Goal: Check status: Check status

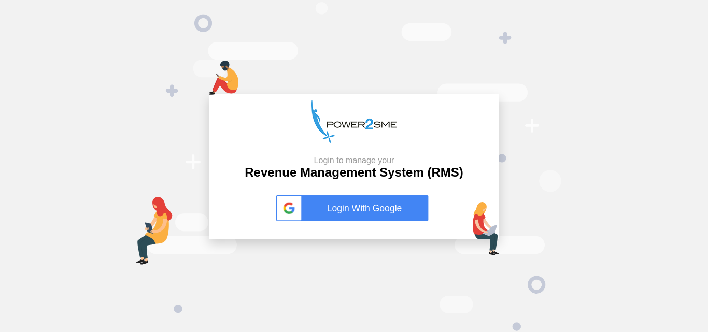
click at [357, 201] on link "Login With Google" at bounding box center [353, 208] width 155 height 26
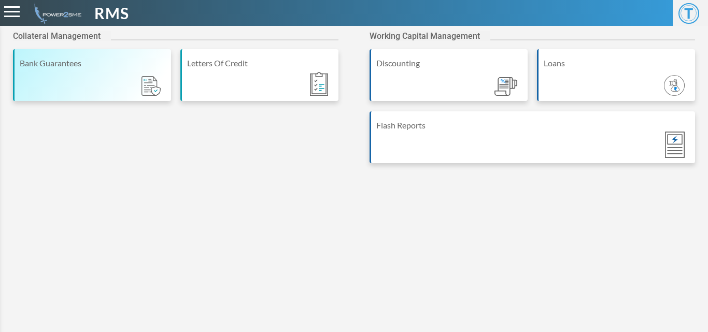
click at [113, 70] on div "Bank Guarantees" at bounding box center [92, 75] width 158 height 52
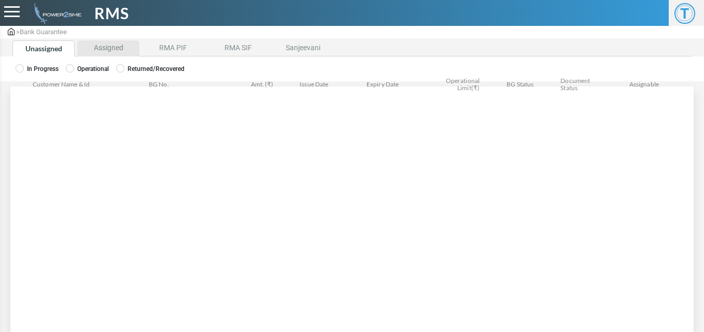
click at [92, 47] on li "Assigned" at bounding box center [108, 48] width 62 height 16
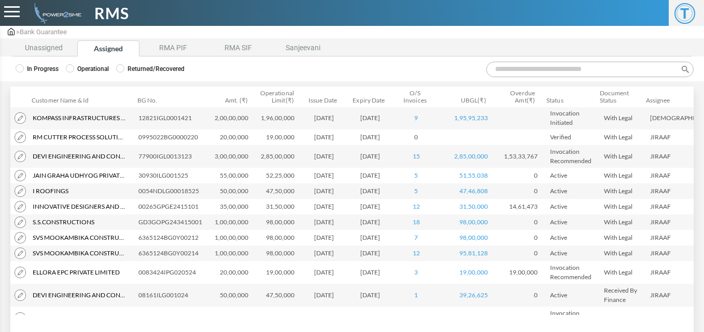
click at [509, 73] on input "Search:" at bounding box center [589, 70] width 207 height 16
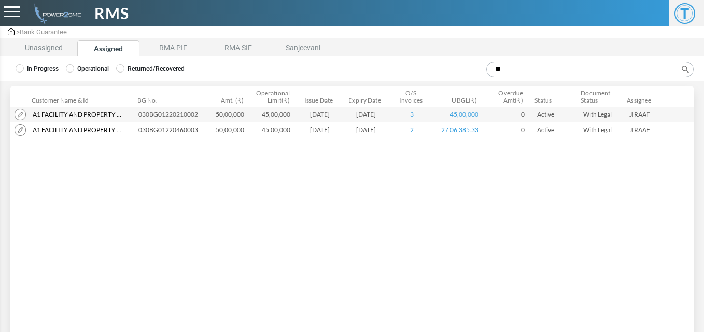
type input "*"
